Goal: Task Accomplishment & Management: Manage account settings

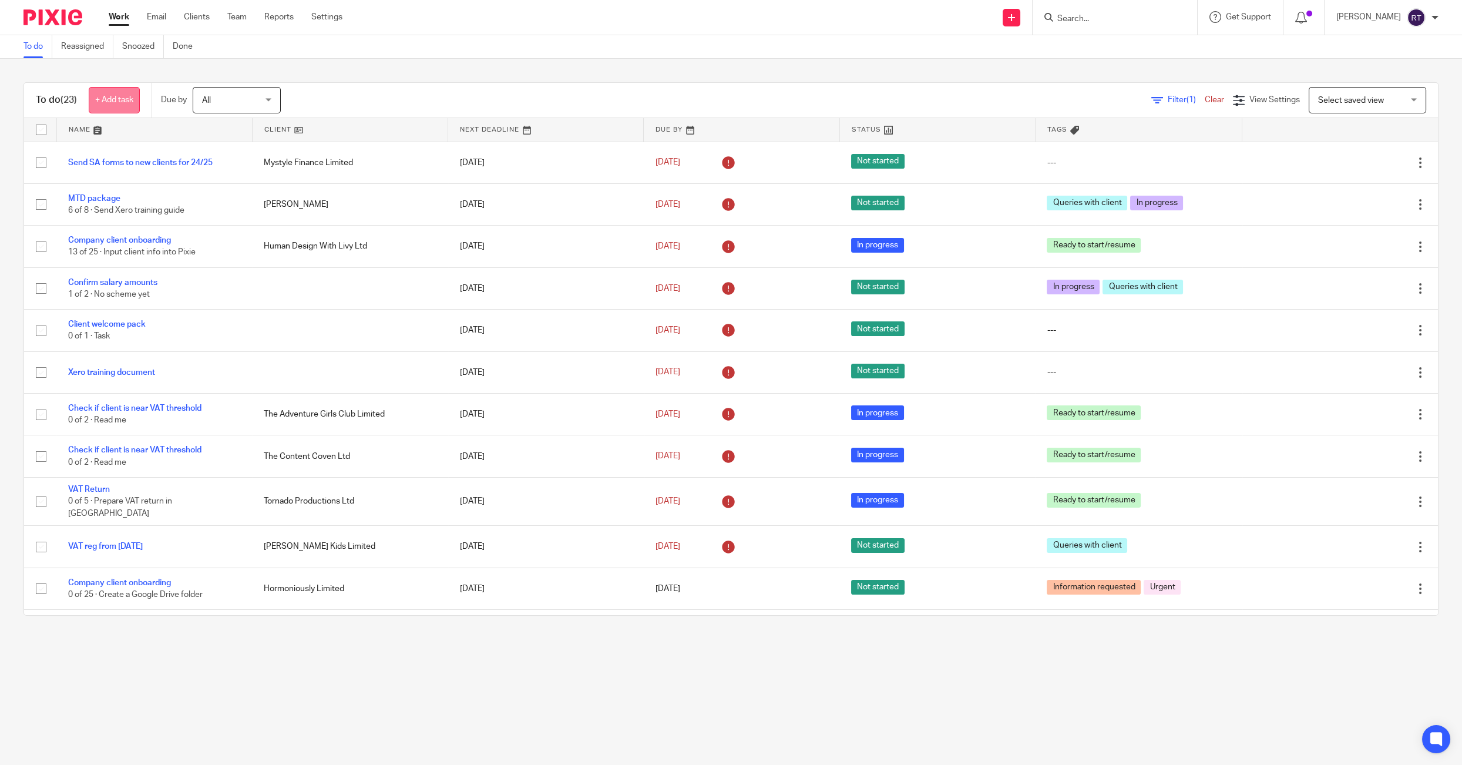
click at [116, 102] on link "+ Add task" at bounding box center [114, 100] width 51 height 26
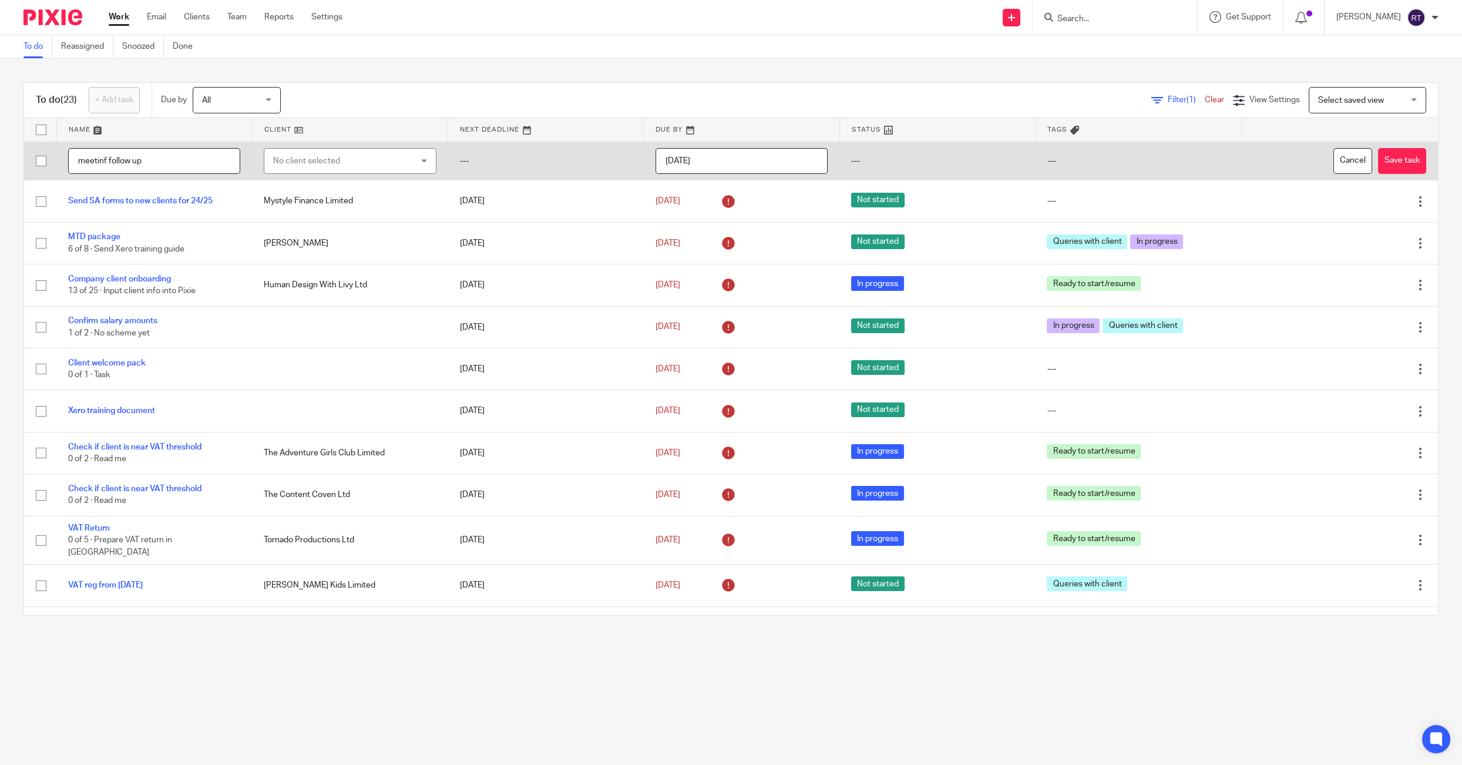
click at [108, 160] on input "meetinf follow up" at bounding box center [154, 161] width 172 height 26
type input "meeting follow up"
click at [381, 158] on div "No client selected" at bounding box center [338, 161] width 130 height 25
type input "harrad"
click at [367, 220] on li "Harrad & Bloom Ltd" at bounding box center [349, 220] width 171 height 24
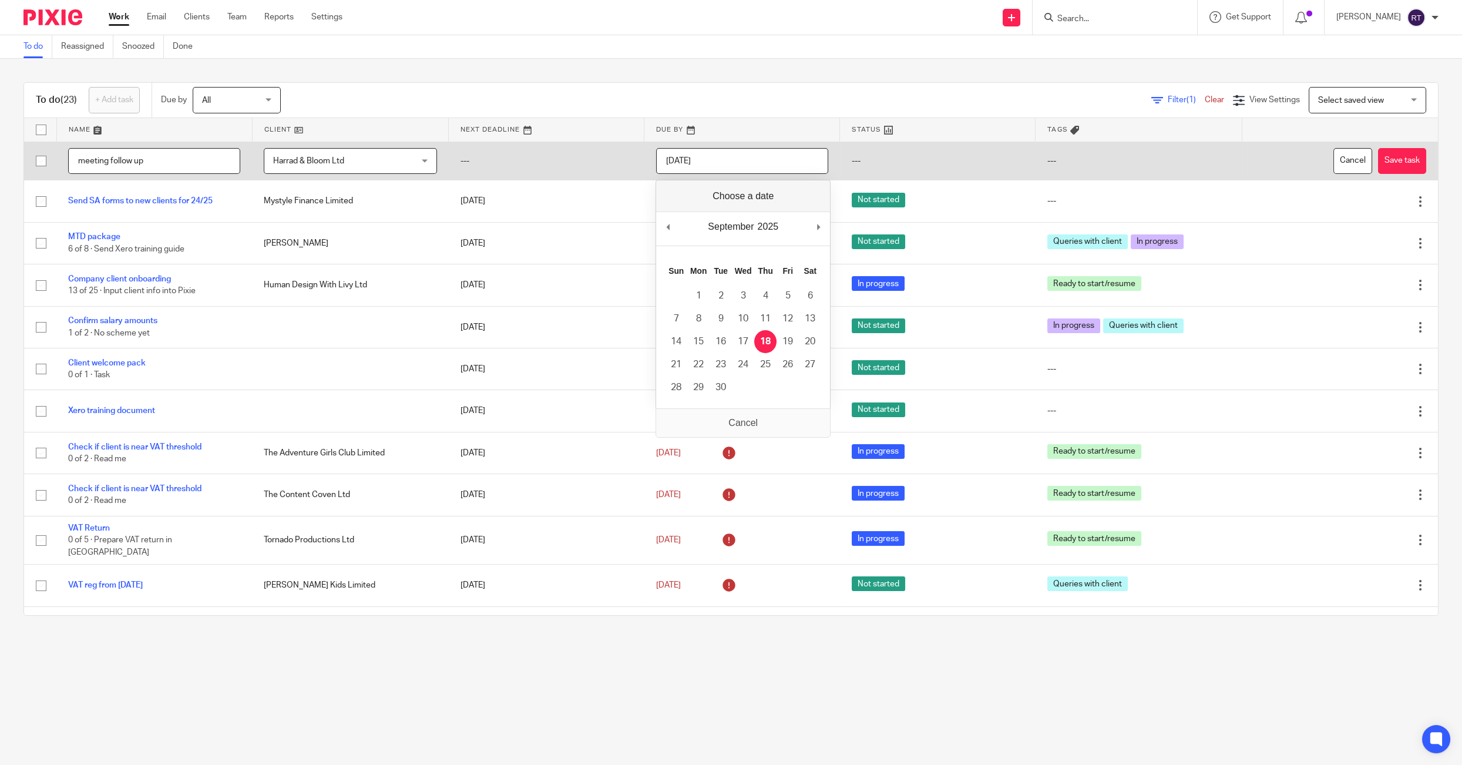
click at [743, 162] on input "[DATE]" at bounding box center [742, 161] width 172 height 26
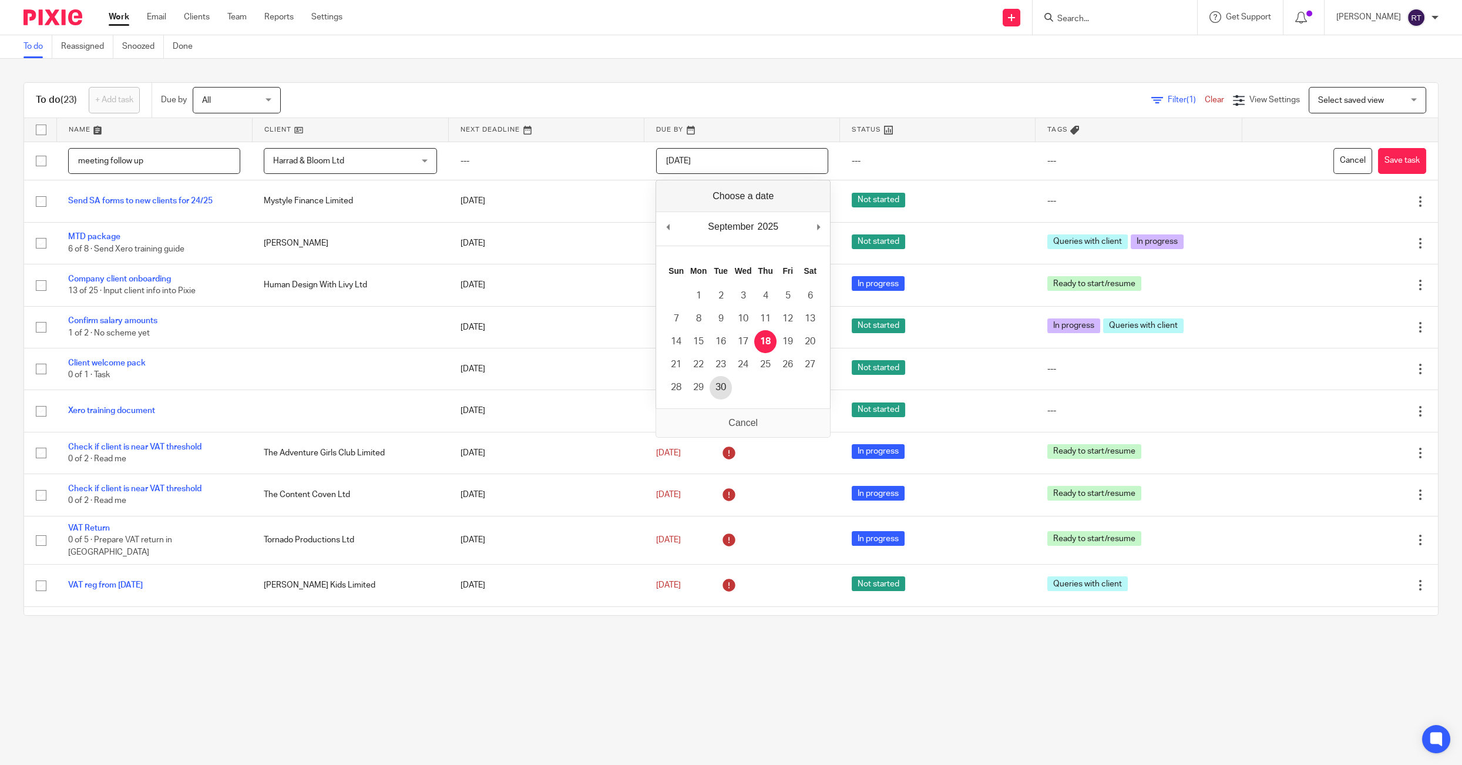
type input "[DATE]"
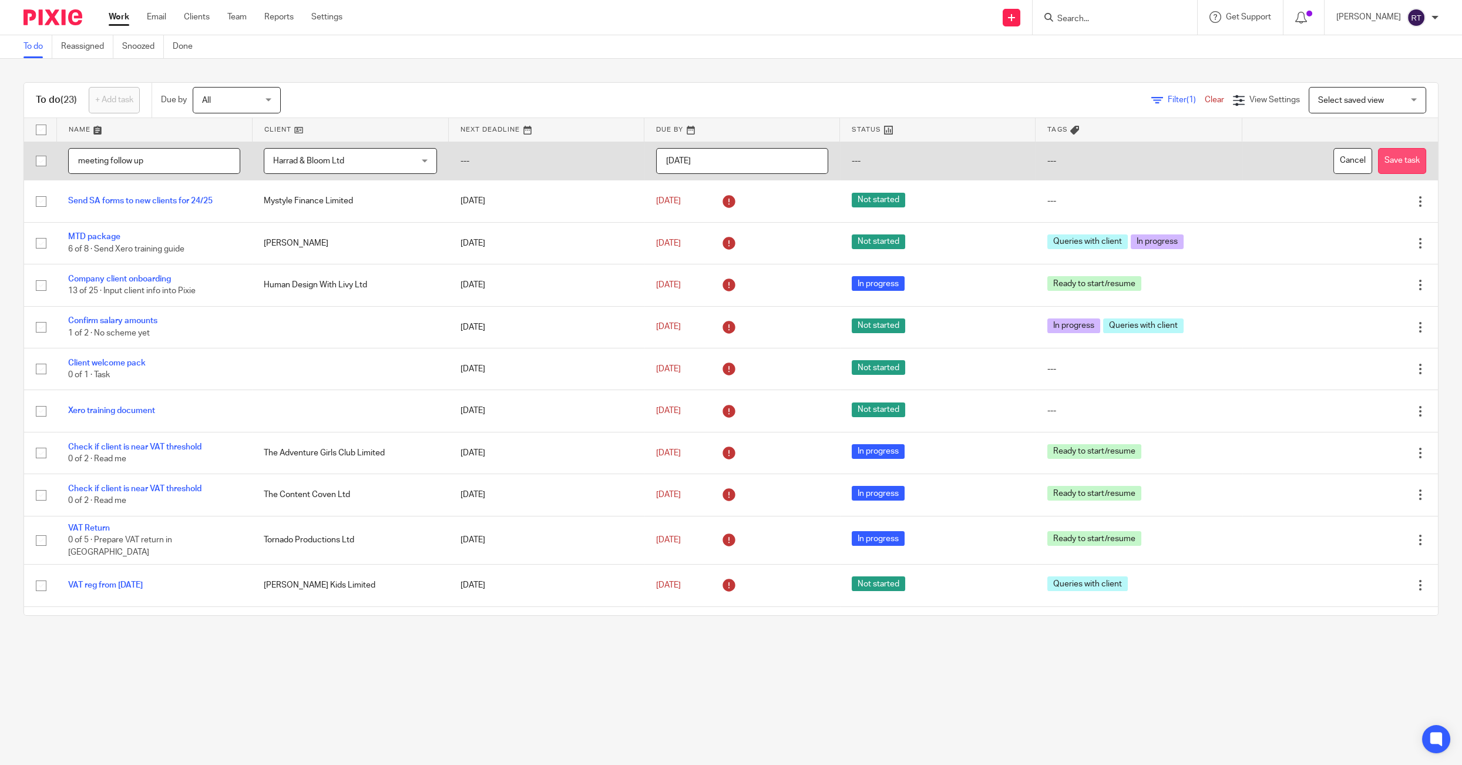
click at [1424, 162] on button "Save task" at bounding box center [1402, 161] width 48 height 26
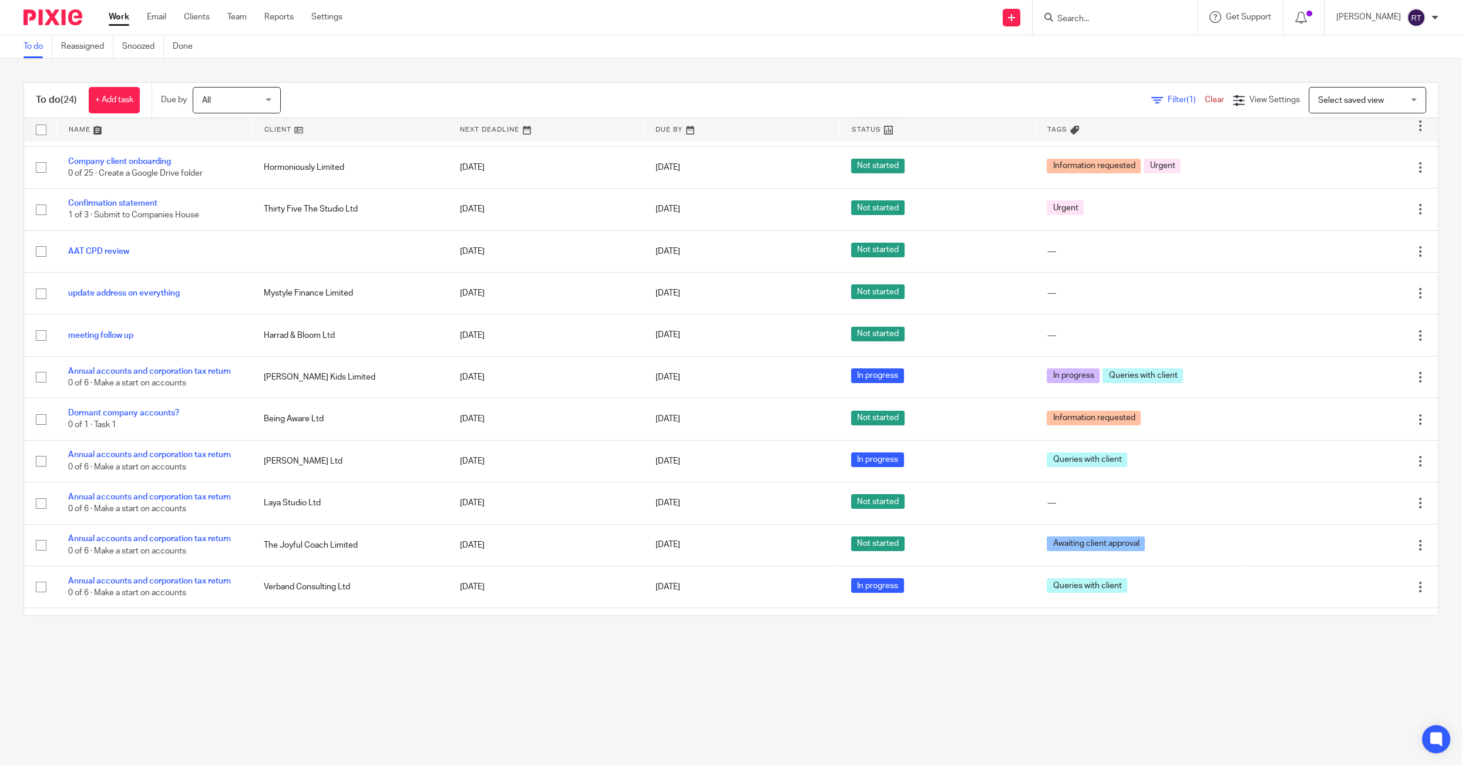
scroll to position [451, 0]
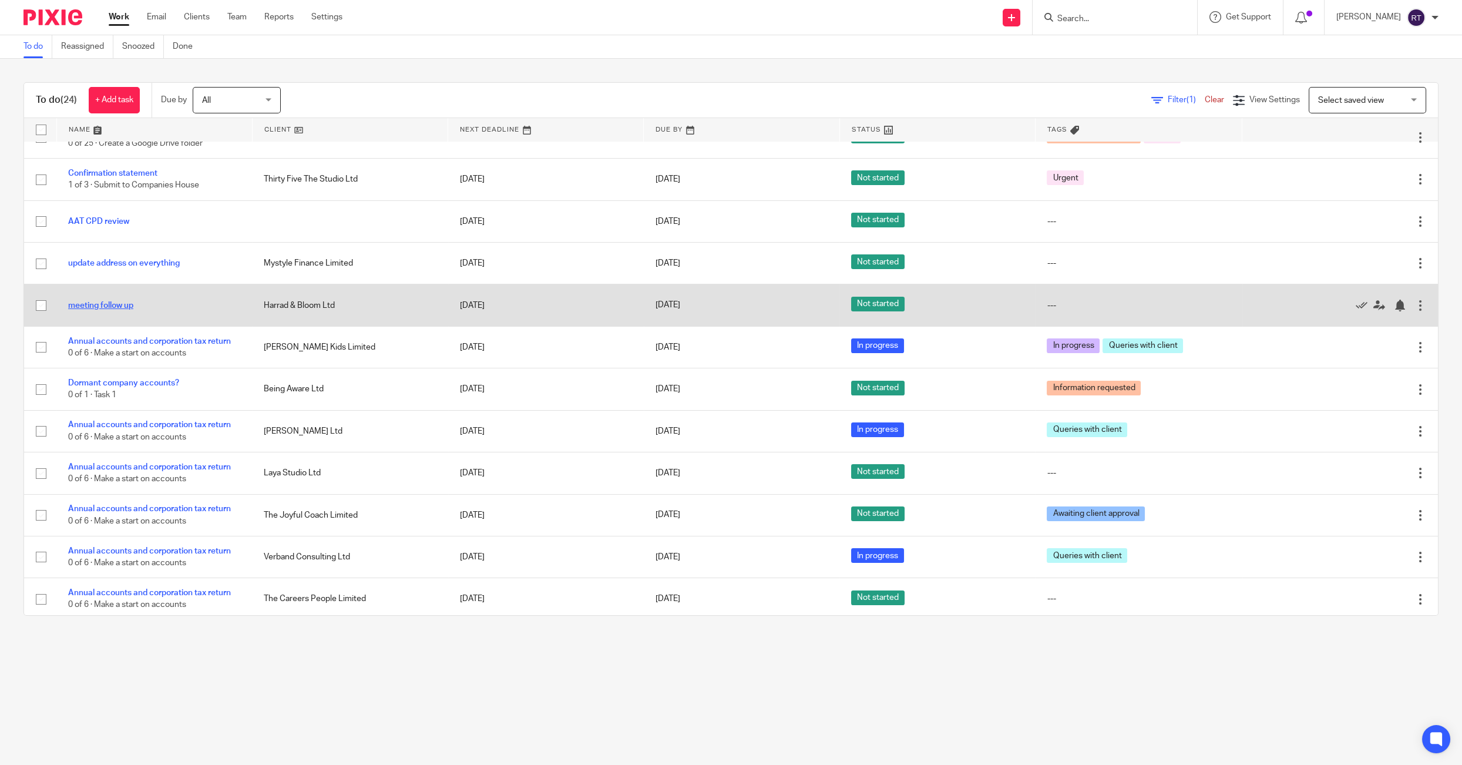
click at [106, 307] on link "meeting follow up" at bounding box center [100, 305] width 65 height 8
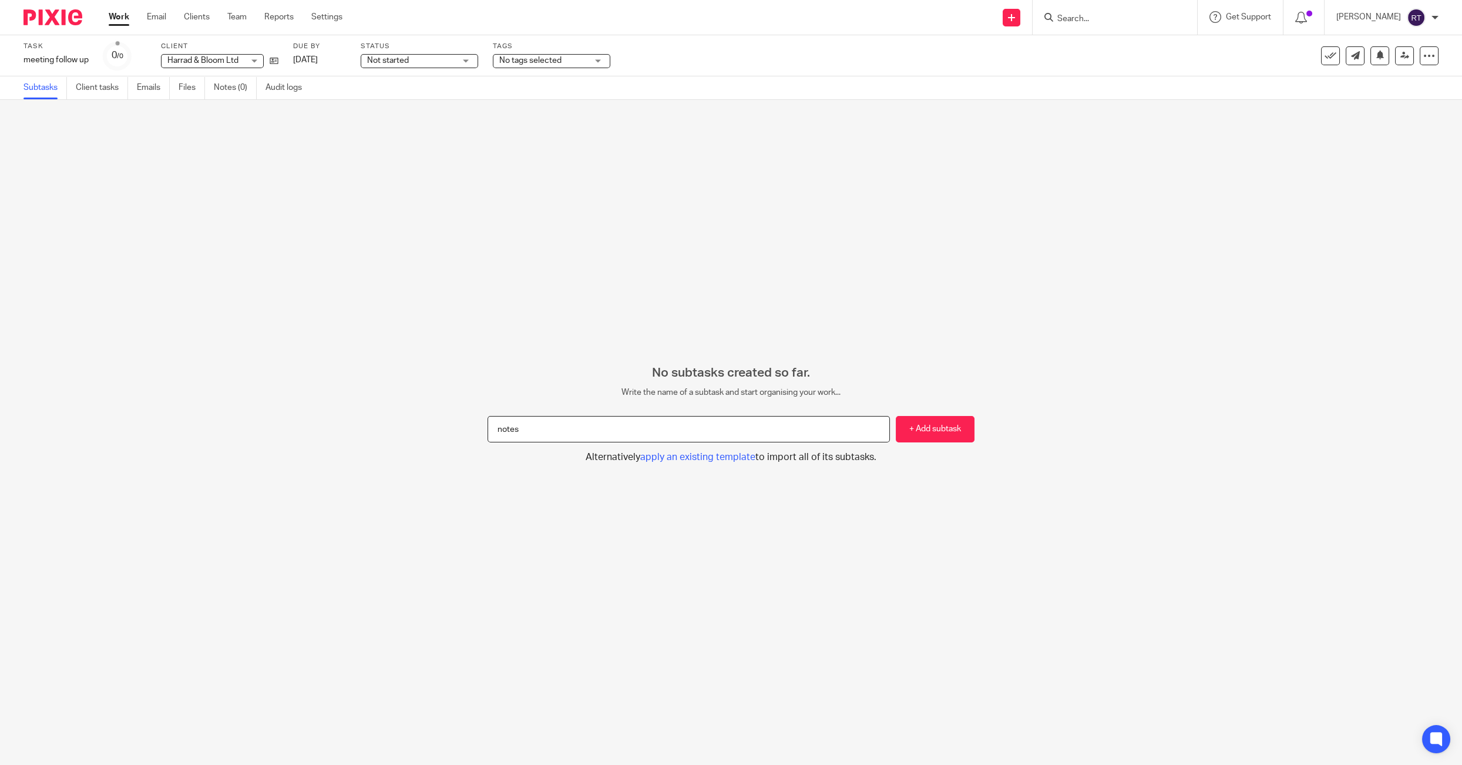
type input "notes"
click at [896, 416] on button "+ Add subtask" at bounding box center [935, 429] width 79 height 26
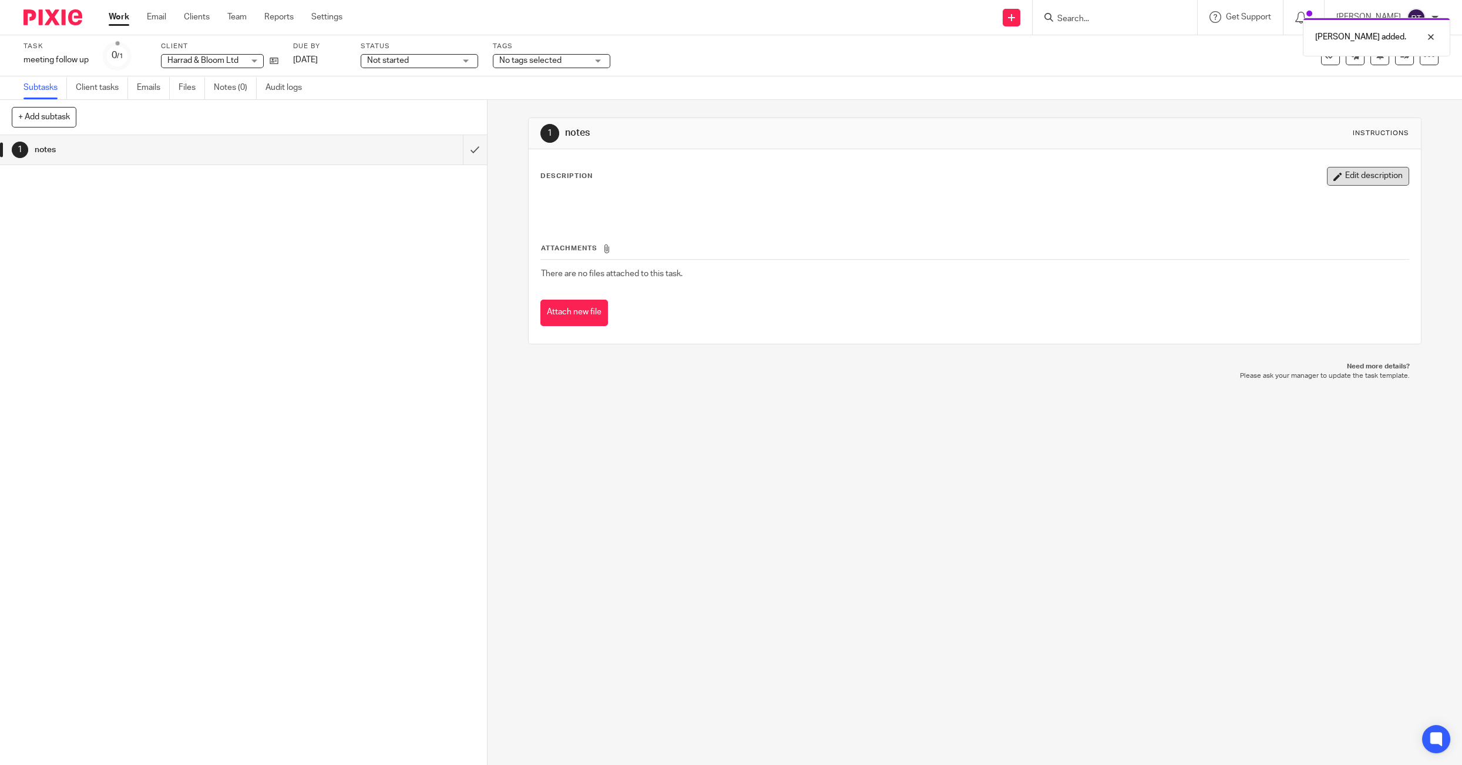
click at [1340, 175] on icon "button" at bounding box center [1338, 176] width 9 height 9
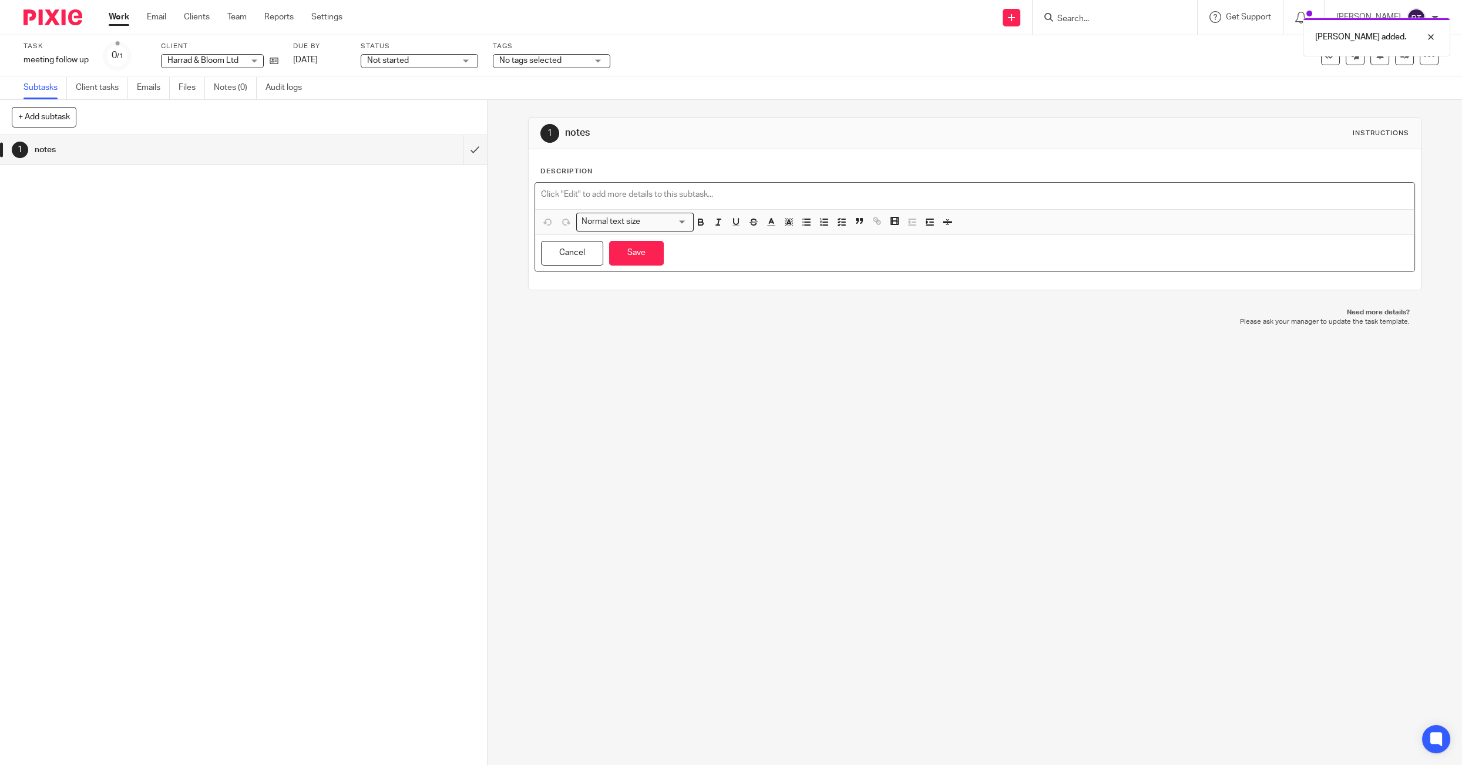
click at [810, 193] on p at bounding box center [975, 195] width 868 height 12
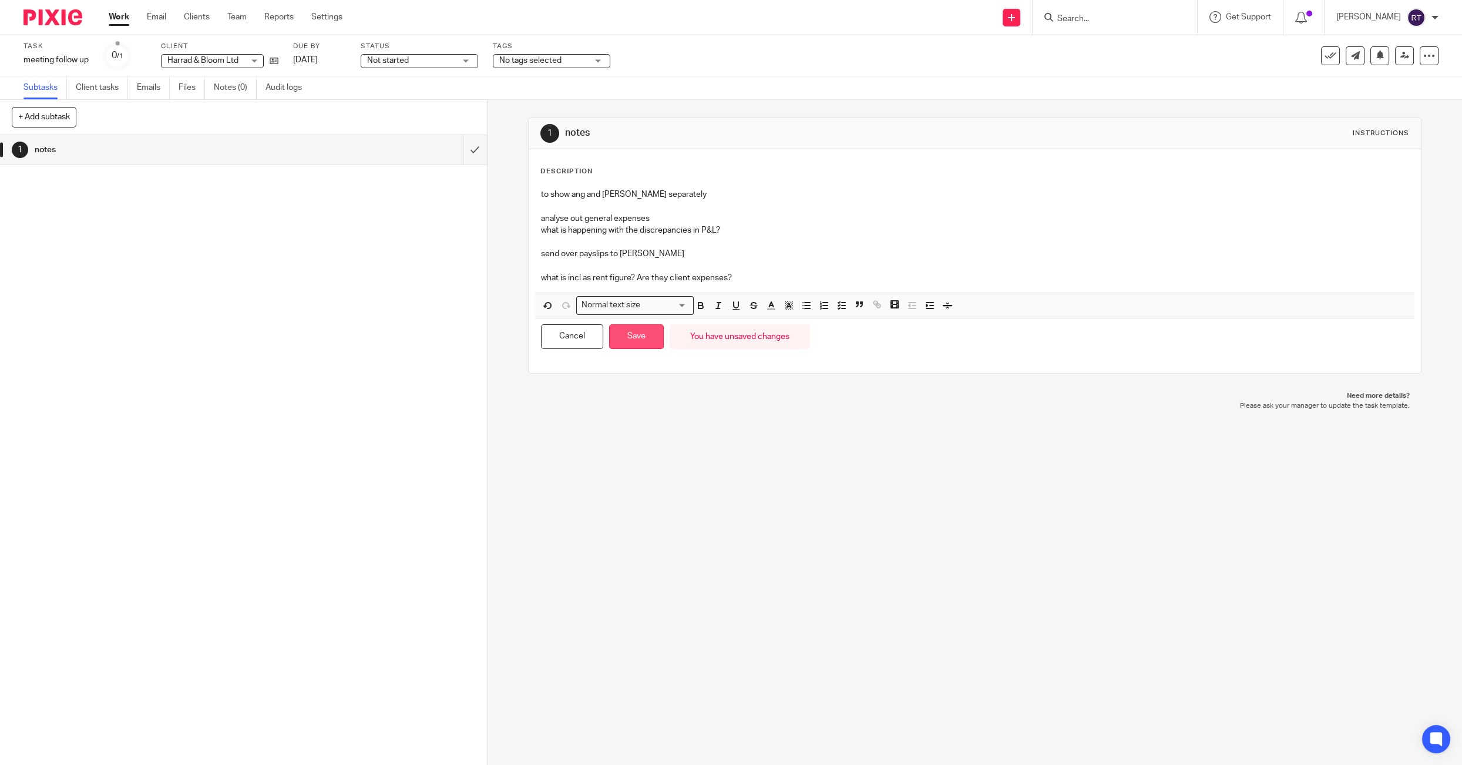
click at [644, 324] on button "Save" at bounding box center [636, 336] width 55 height 25
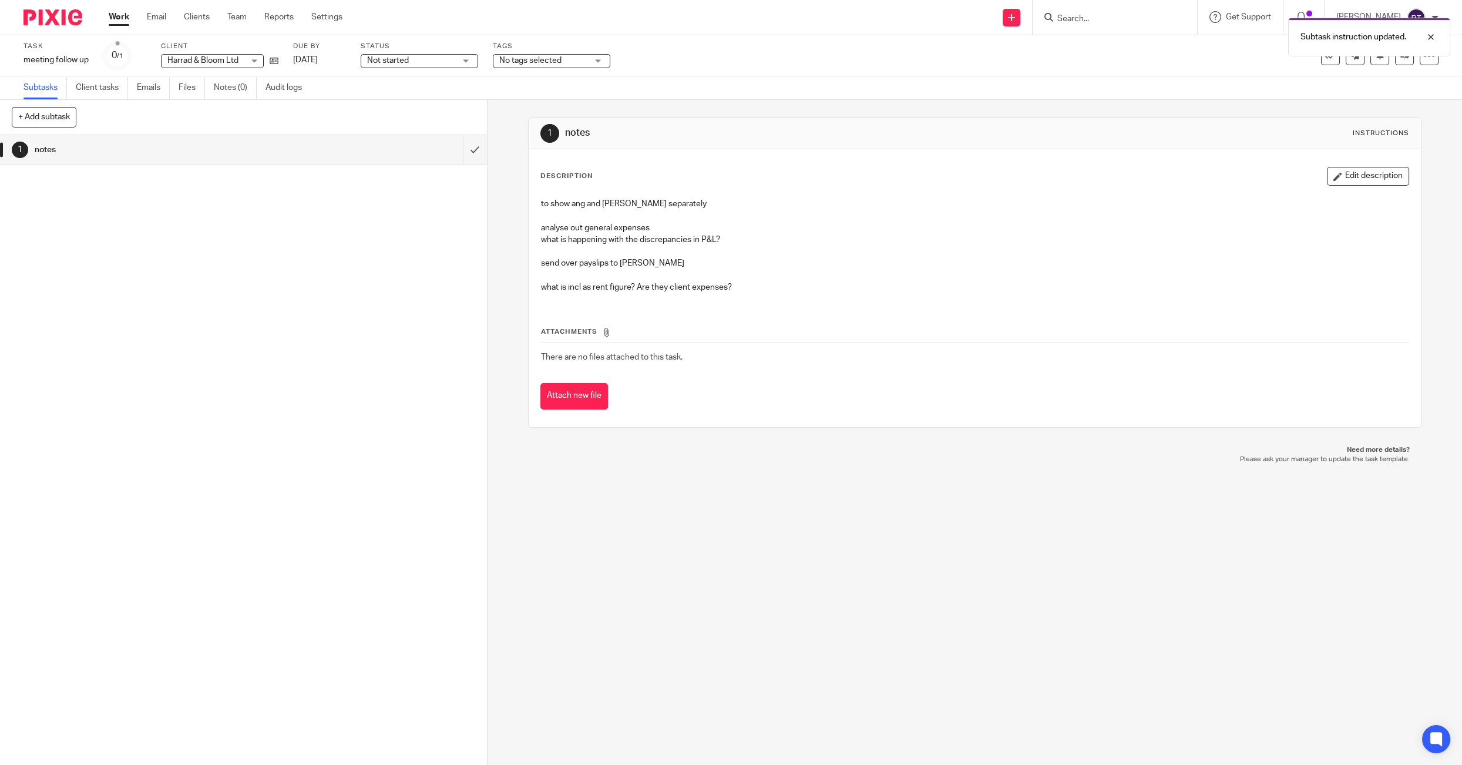
click at [127, 15] on link "Work" at bounding box center [119, 17] width 21 height 12
